Goal: Task Accomplishment & Management: Use online tool/utility

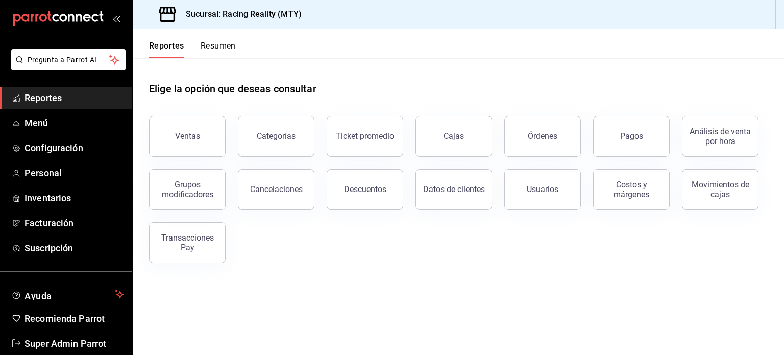
scroll to position [30, 0]
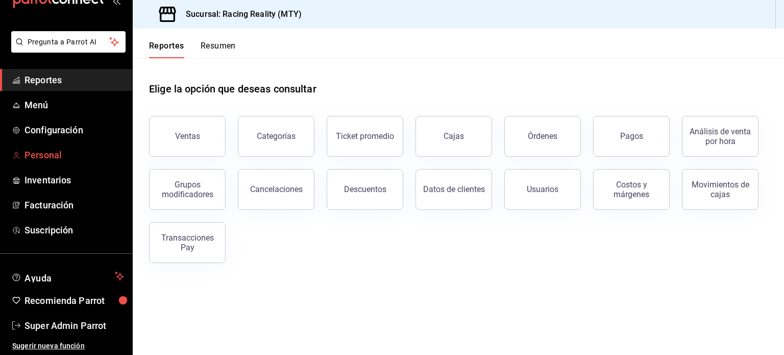
click at [0, 157] on link "Personal" at bounding box center [66, 155] width 132 height 22
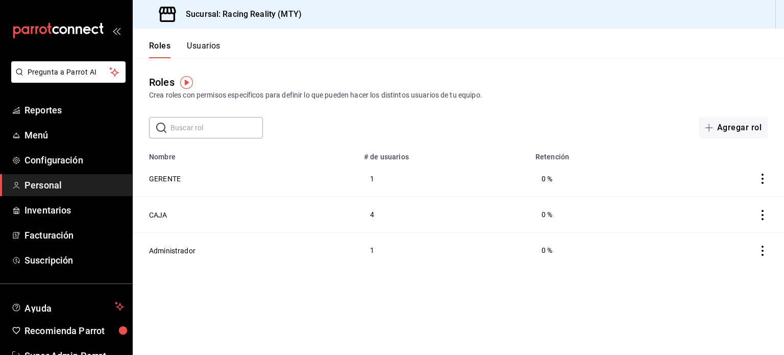
click at [200, 47] on button "Usuarios" at bounding box center [204, 49] width 34 height 17
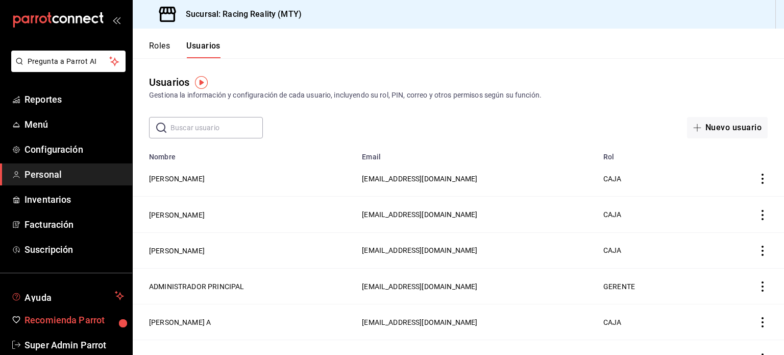
scroll to position [30, 0]
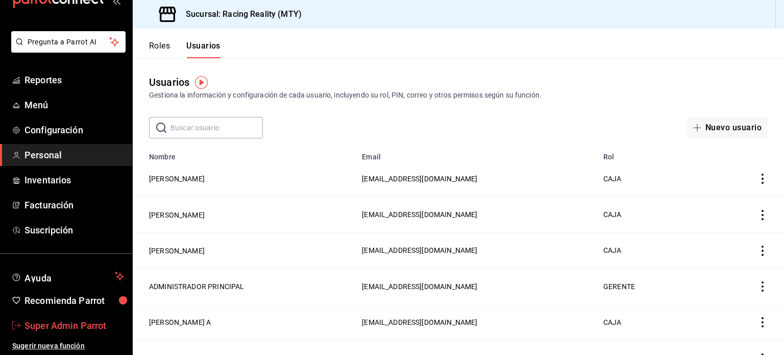
click at [67, 322] on span "Super Admin Parrot" at bounding box center [75, 326] width 100 height 14
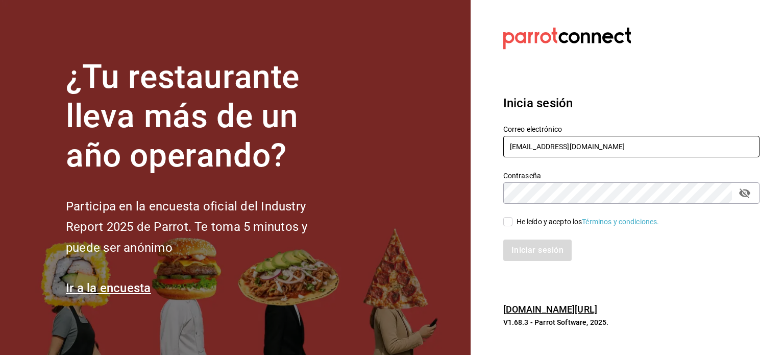
click at [613, 154] on input "[EMAIL_ADDRESS][DOMAIN_NAME]" at bounding box center [631, 146] width 256 height 21
drag, startPoint x: 558, startPoint y: 219, endPoint x: 558, endPoint y: 224, distance: 5.6
click at [558, 219] on div "He leído y acepto los Términos y condiciones." at bounding box center [588, 221] width 143 height 11
click at [513, 219] on input "He leído y acepto los Términos y condiciones." at bounding box center [507, 221] width 9 height 9
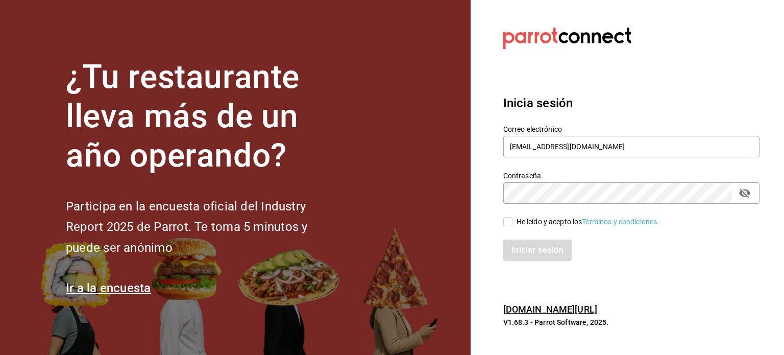
checkbox input "true"
click at [547, 250] on button "Iniciar sesión" at bounding box center [537, 249] width 69 height 21
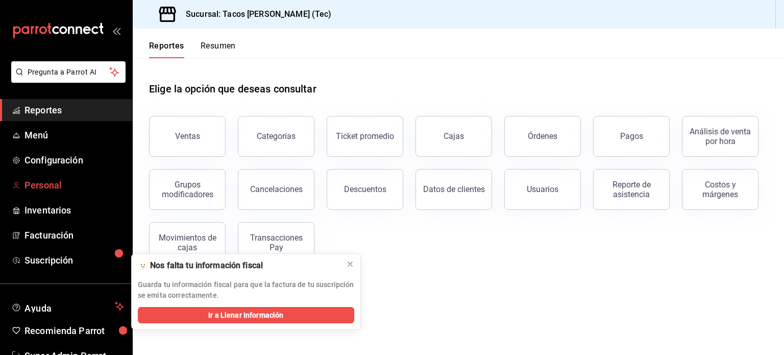
click at [39, 183] on span "Personal" at bounding box center [75, 185] width 100 height 14
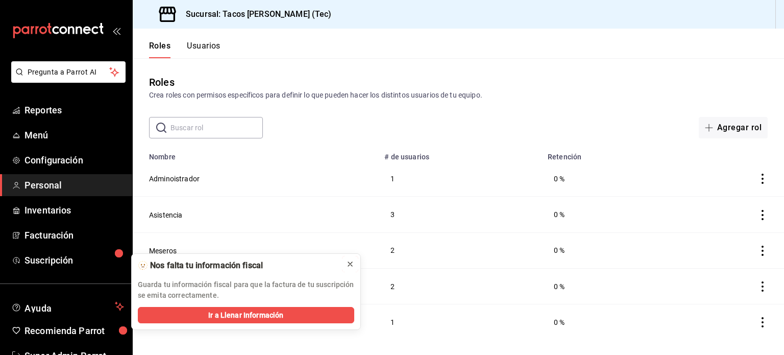
click at [347, 264] on icon at bounding box center [350, 264] width 8 height 8
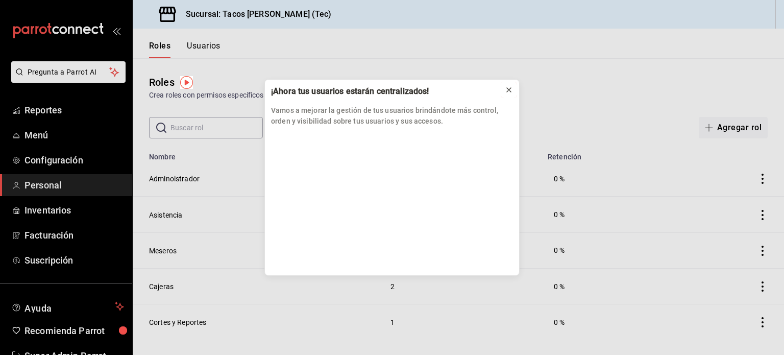
click at [512, 91] on icon at bounding box center [509, 90] width 8 height 8
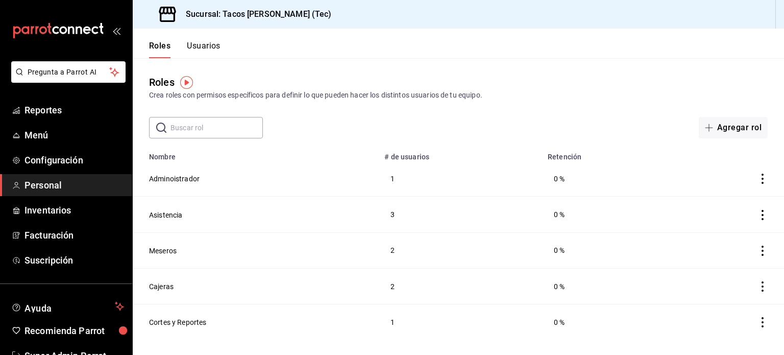
click at [206, 51] on button "Usuarios" at bounding box center [204, 49] width 34 height 17
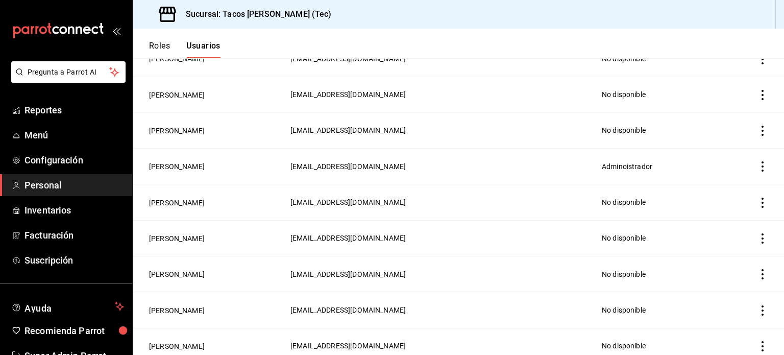
scroll to position [1313, 0]
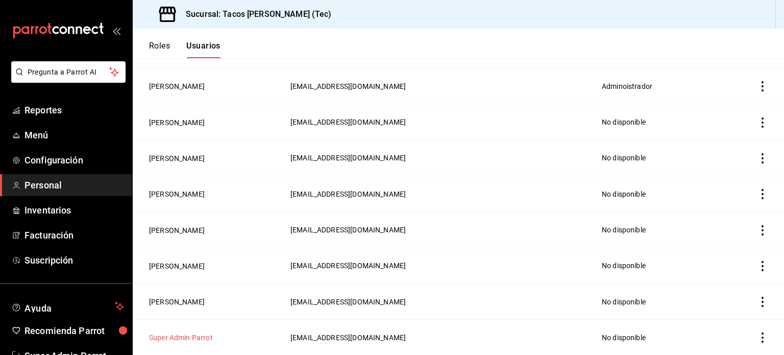
click at [200, 339] on button "Super Admin Parrot" at bounding box center [181, 337] width 64 height 10
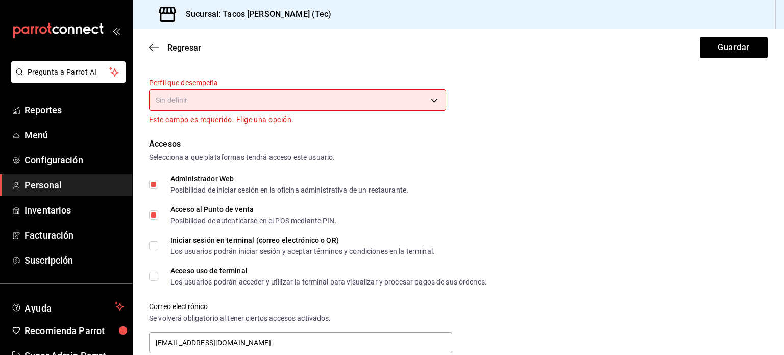
scroll to position [374, 0]
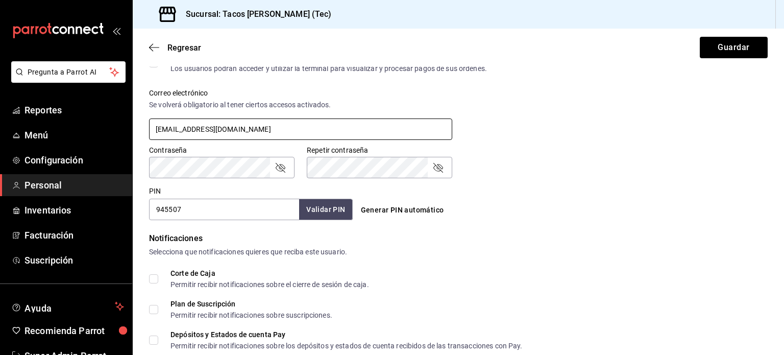
click at [278, 130] on input "[EMAIL_ADDRESS][DOMAIN_NAME]" at bounding box center [300, 128] width 303 height 21
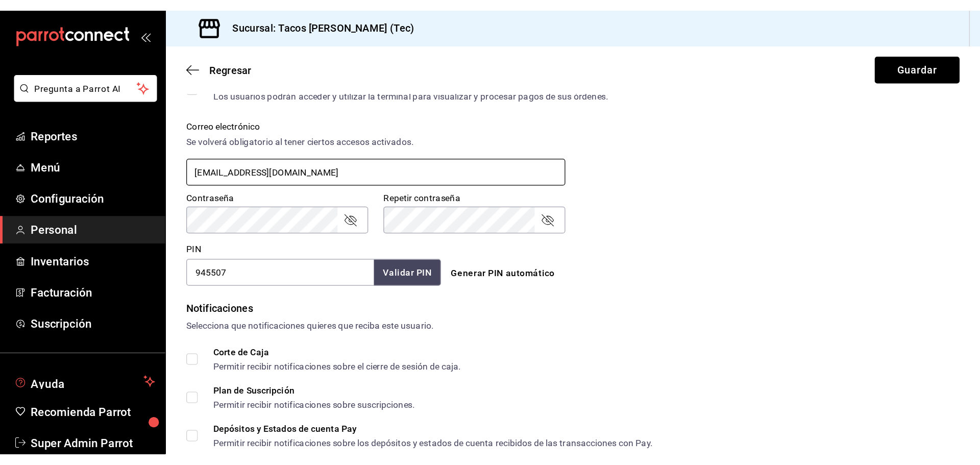
scroll to position [30, 0]
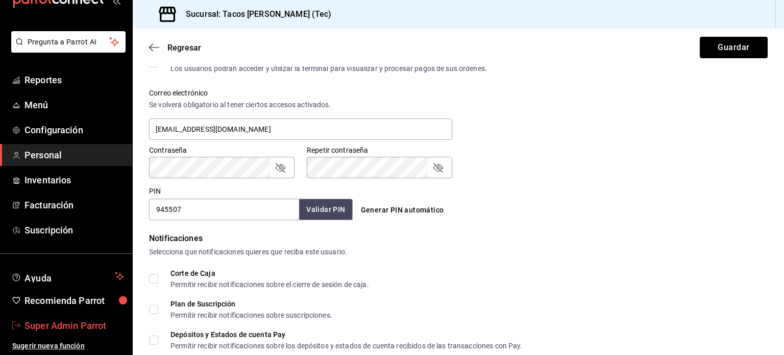
click at [64, 327] on span "Super Admin Parrot" at bounding box center [75, 326] width 100 height 14
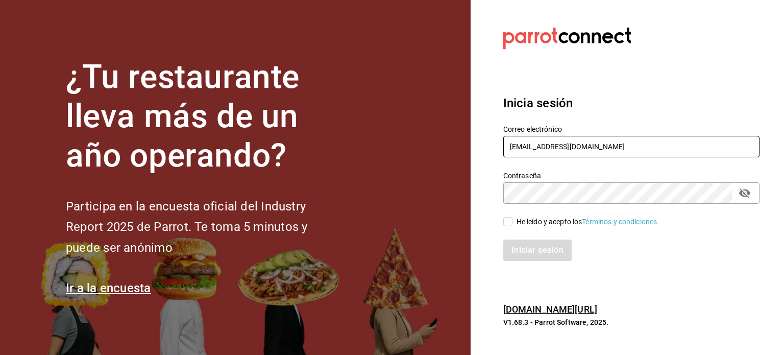
click at [597, 144] on input "[EMAIL_ADDRESS][DOMAIN_NAME]" at bounding box center [631, 146] width 256 height 21
click at [641, 100] on h3 "Inicia sesión" at bounding box center [631, 103] width 256 height 18
click at [592, 153] on input "[EMAIL_ADDRESS][DOMAIN_NAME]" at bounding box center [631, 146] width 256 height 21
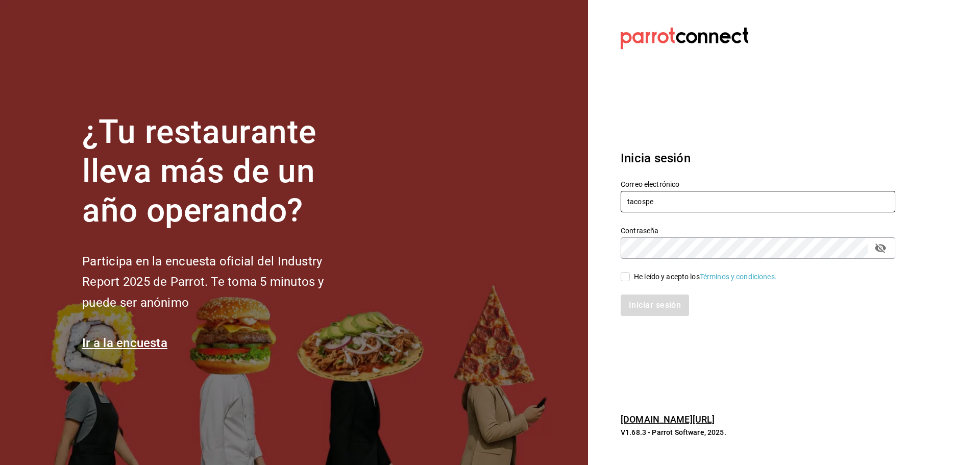
type input "[EMAIL_ADDRESS][PERSON_NAME][DOMAIN_NAME]"
click at [664, 277] on div "He leído y acepto los Términos y condiciones." at bounding box center [705, 277] width 143 height 11
click at [630, 277] on input "He leído y acepto los Términos y condiciones." at bounding box center [625, 276] width 9 height 9
checkbox input "true"
click at [657, 301] on button "Iniciar sesión" at bounding box center [655, 305] width 69 height 21
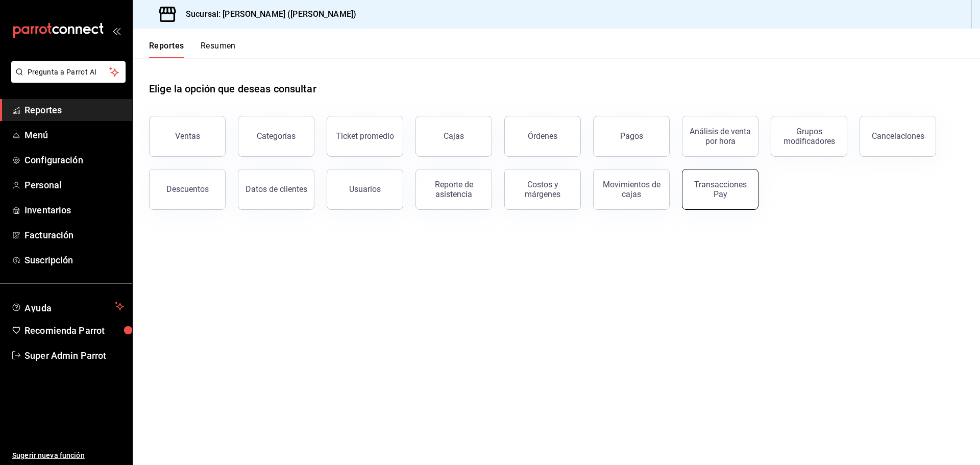
click at [724, 193] on div "Transacciones Pay" at bounding box center [720, 189] width 63 height 19
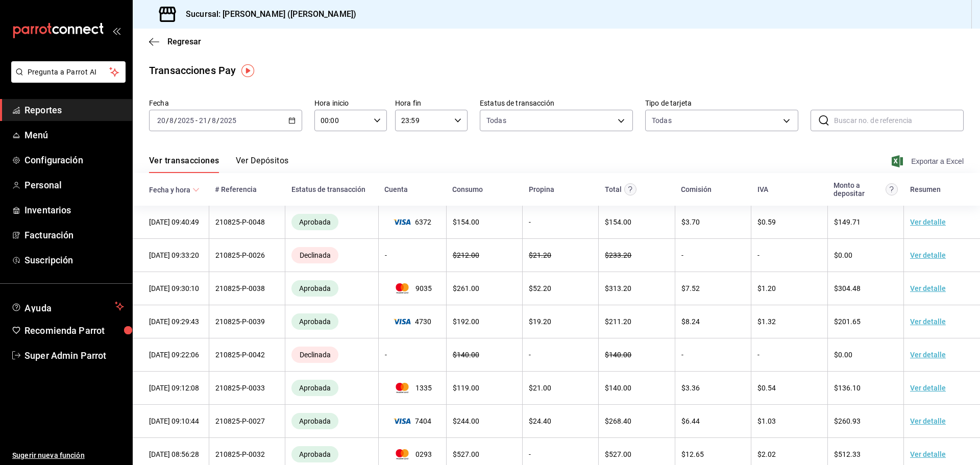
click at [931, 162] on span "Exportar a Excel" at bounding box center [929, 161] width 70 height 12
